Goal: Task Accomplishment & Management: Manage account settings

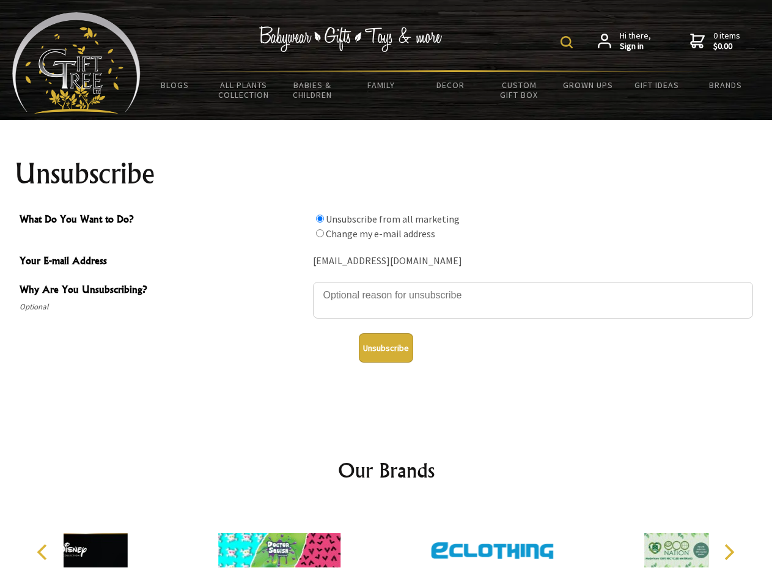
click at [569, 42] on img at bounding box center [567, 42] width 12 height 12
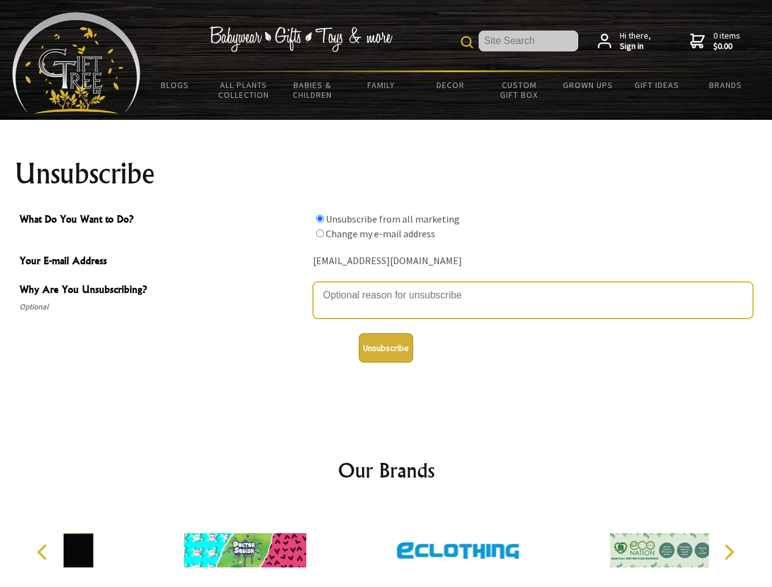
click at [386, 286] on textarea "Why Are You Unsubscribing?" at bounding box center [533, 300] width 440 height 37
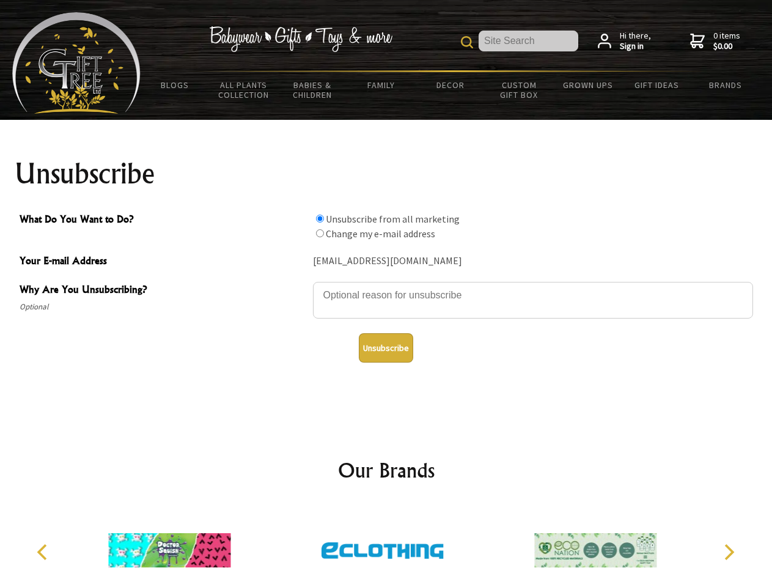
click at [320, 218] on input "What Do You Want to Do?" at bounding box center [320, 219] width 8 height 8
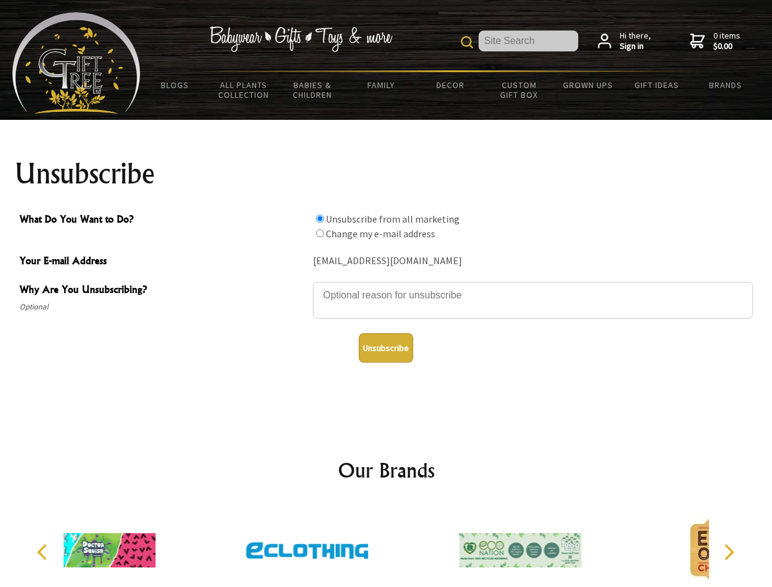
click at [320, 233] on input "What Do You Want to Do?" at bounding box center [320, 233] width 8 height 8
radio input "true"
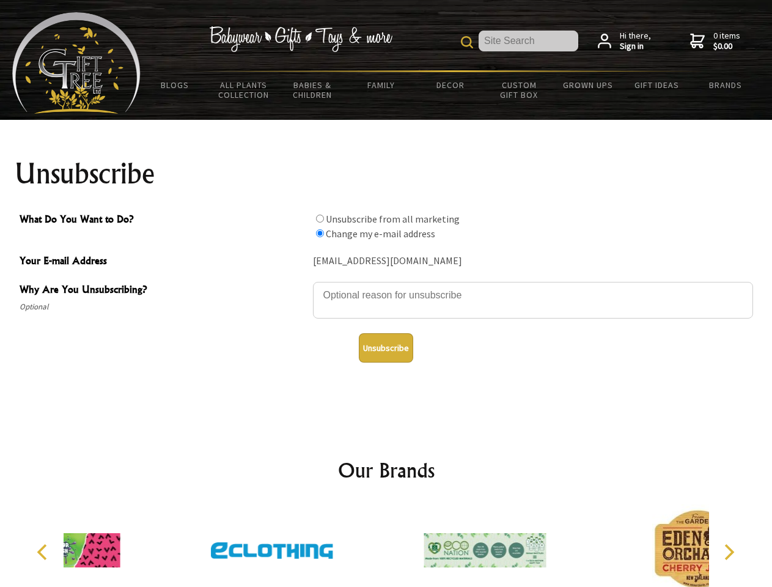
click at [386, 348] on button "Unsubscribe" at bounding box center [386, 347] width 54 height 29
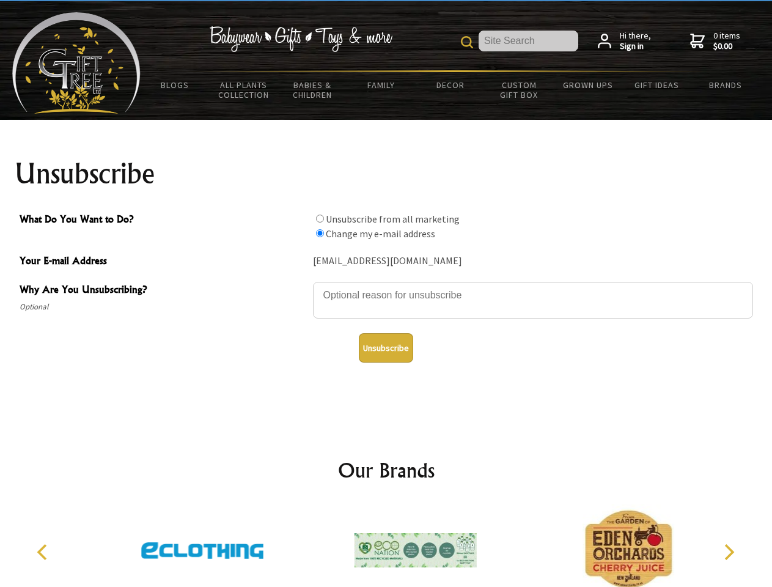
click at [386, 545] on img at bounding box center [416, 550] width 122 height 92
click at [44, 552] on icon "Previous" at bounding box center [43, 552] width 16 height 16
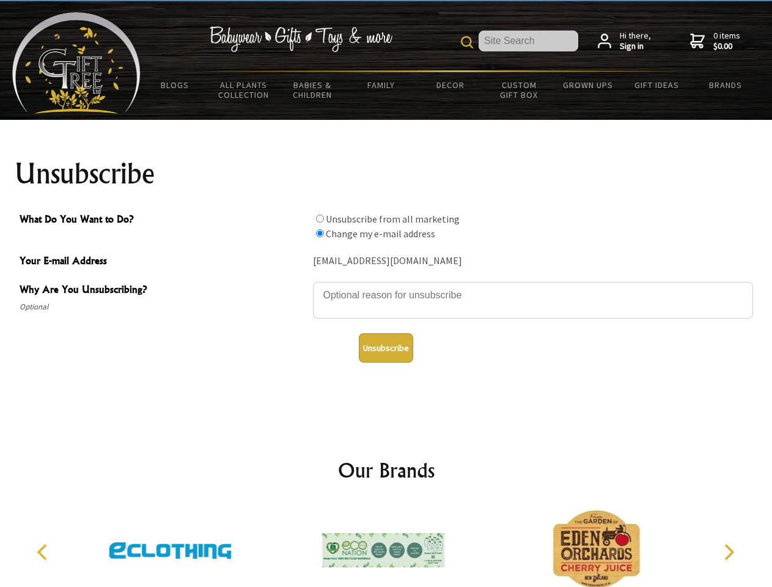
click at [729, 552] on icon "Next" at bounding box center [728, 552] width 16 height 16
